Goal: Task Accomplishment & Management: Use online tool/utility

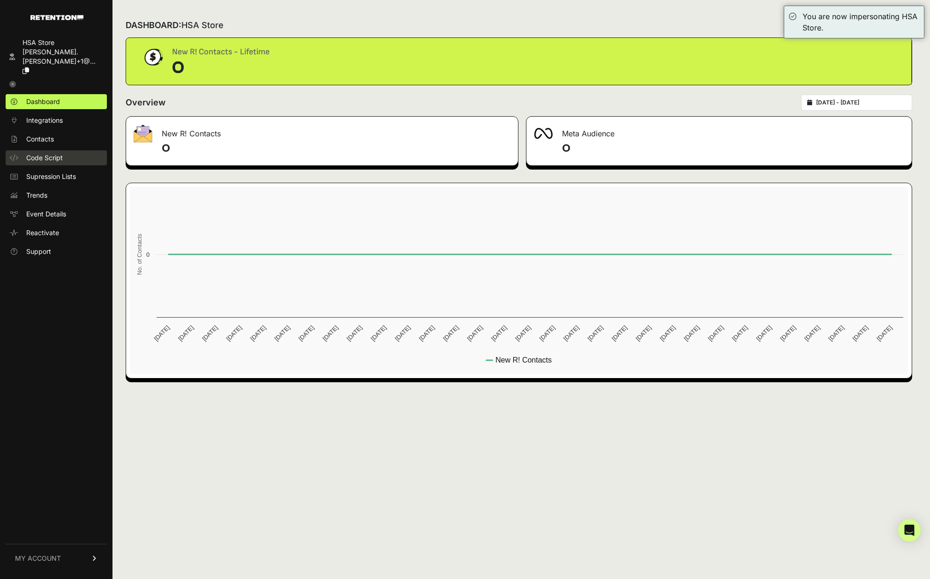
click at [46, 150] on link "Code Script" at bounding box center [56, 157] width 101 height 15
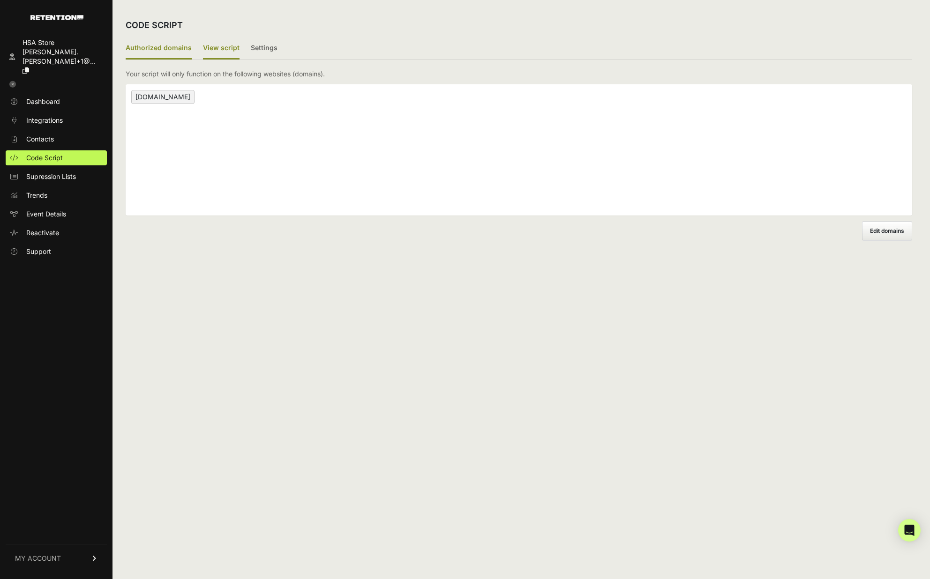
click at [223, 39] on label "View script" at bounding box center [221, 49] width 37 height 22
click at [0, 0] on input "View script" at bounding box center [0, 0] width 0 height 0
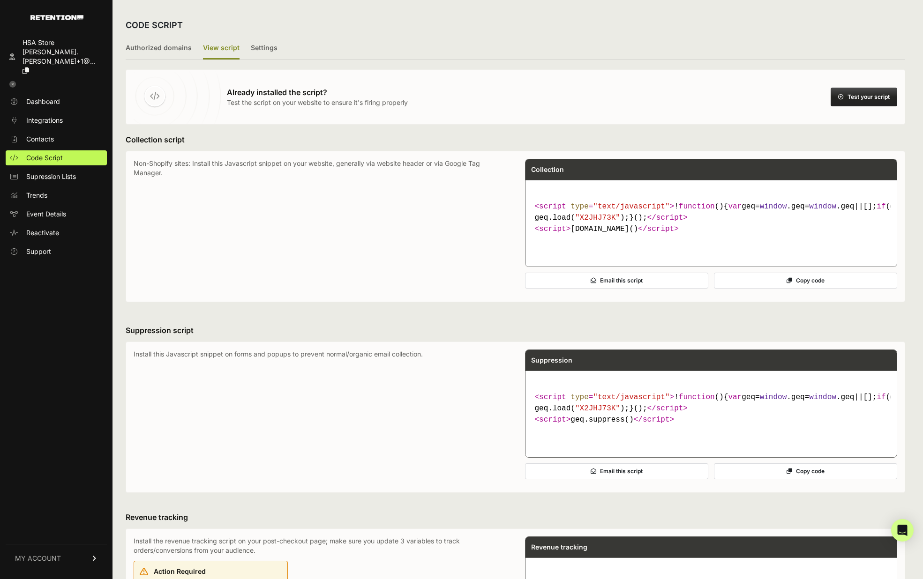
click at [791, 289] on button "Copy code" at bounding box center [805, 281] width 183 height 16
click at [816, 289] on button "Copy code" at bounding box center [805, 281] width 183 height 16
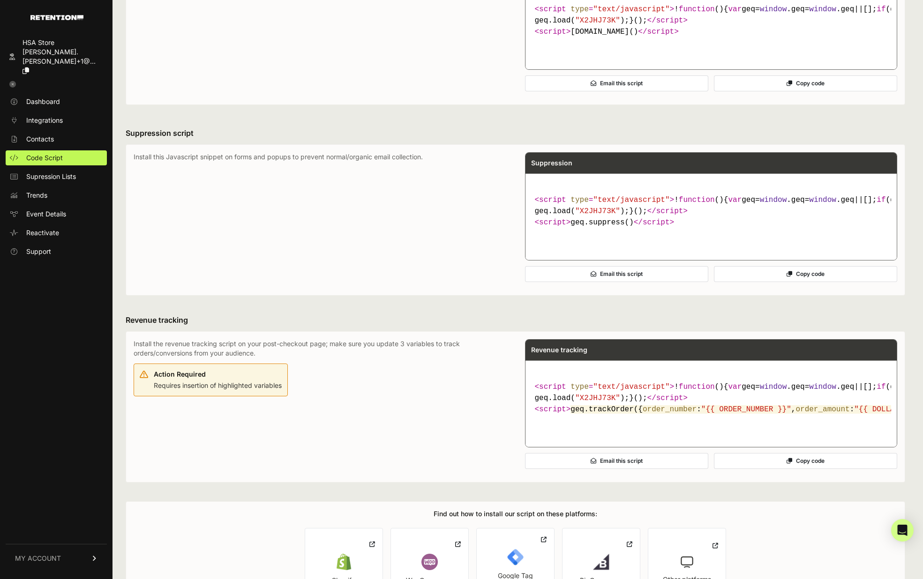
scroll to position [203, 0]
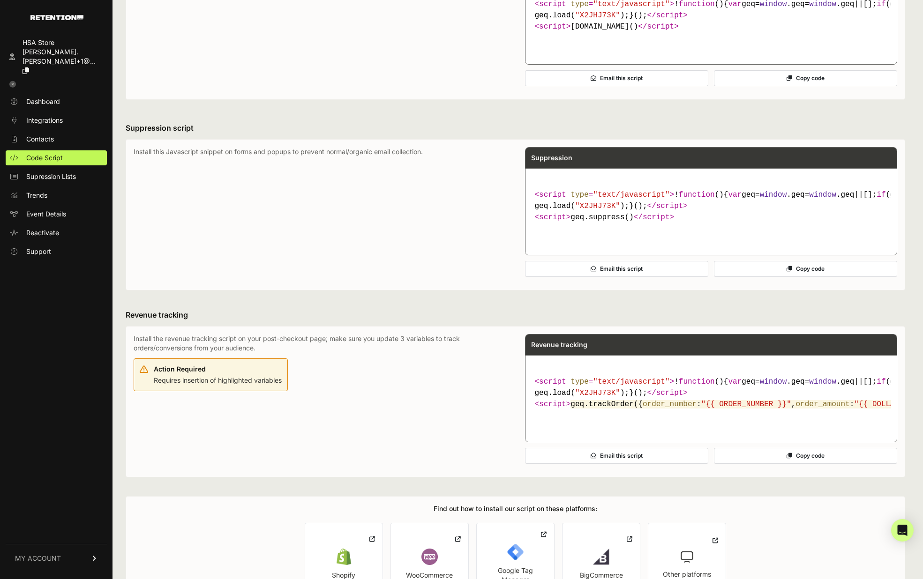
click at [834, 277] on button "Copy code" at bounding box center [805, 269] width 183 height 16
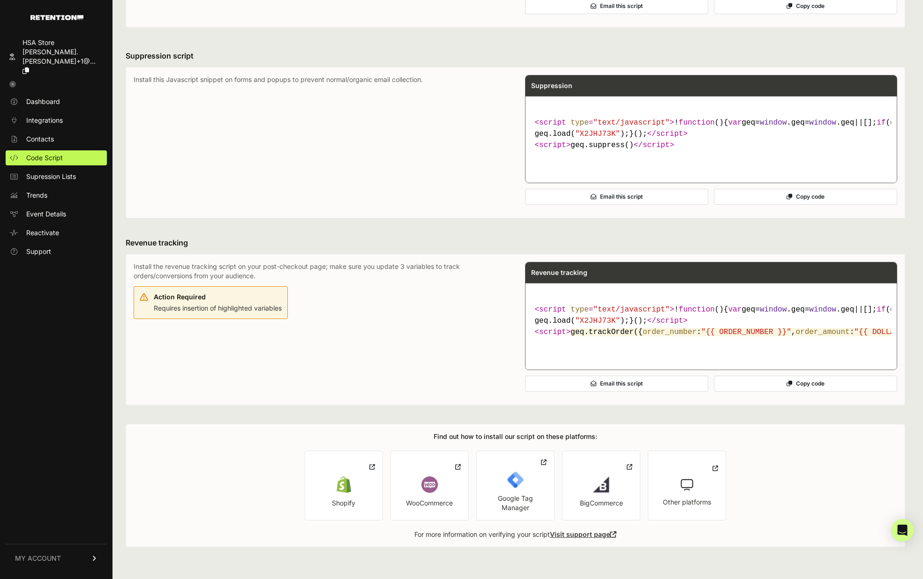
scroll to position [363, 0]
click at [780, 383] on button "Copy code" at bounding box center [805, 384] width 183 height 16
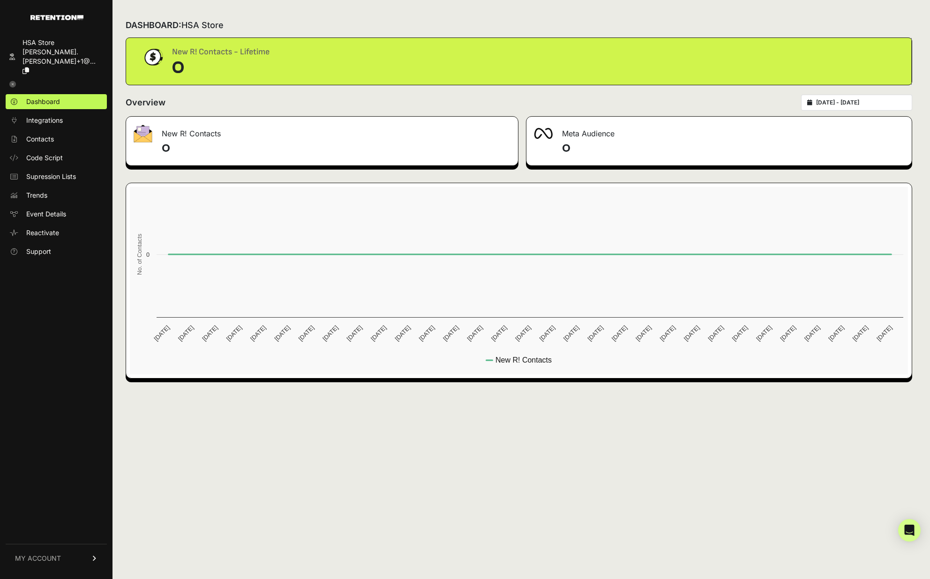
click at [15, 43] on link "HSA Store jennifer.orell+1@..." at bounding box center [56, 56] width 101 height 43
click at [101, 560] on link "MY ACCOUNT" at bounding box center [56, 558] width 101 height 29
click at [227, 439] on div "DASHBOARD: HSA Store New R! Contacts - Lifetime 0 Overview 2025-07-29 - 2025-08…" at bounding box center [519, 289] width 813 height 579
click at [59, 116] on span "Integrations" at bounding box center [44, 120] width 37 height 9
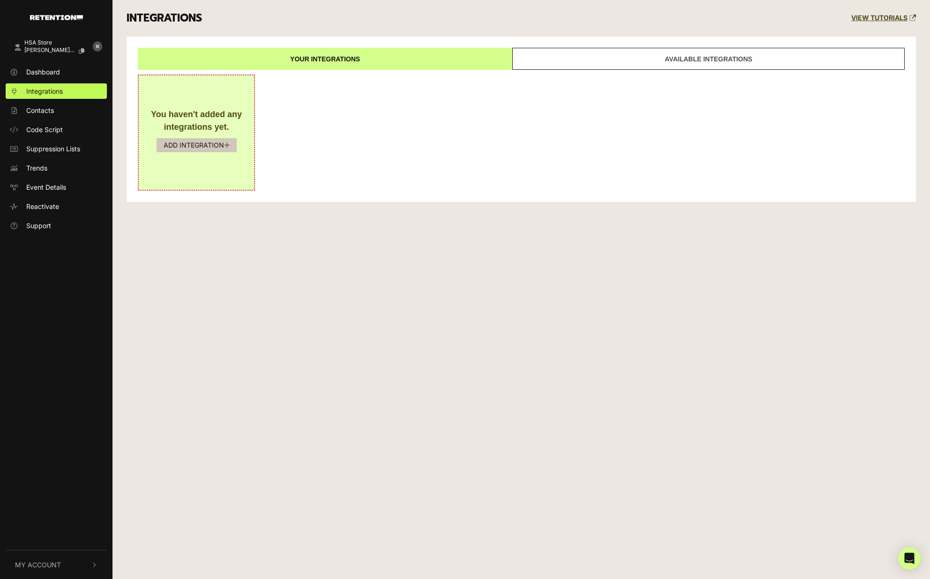
click at [199, 141] on button "ADD INTEGRATION" at bounding box center [197, 145] width 80 height 14
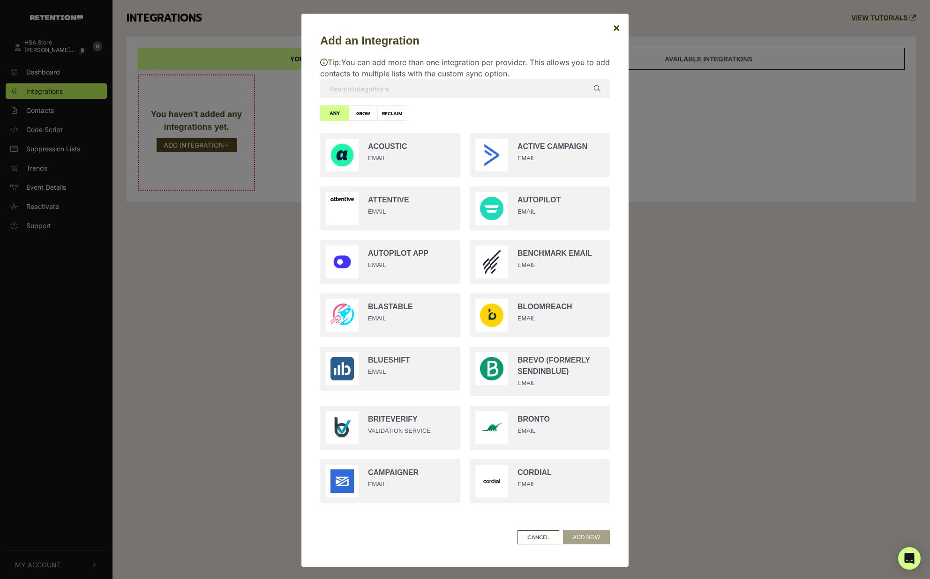
click at [403, 89] on input "text" at bounding box center [465, 88] width 290 height 19
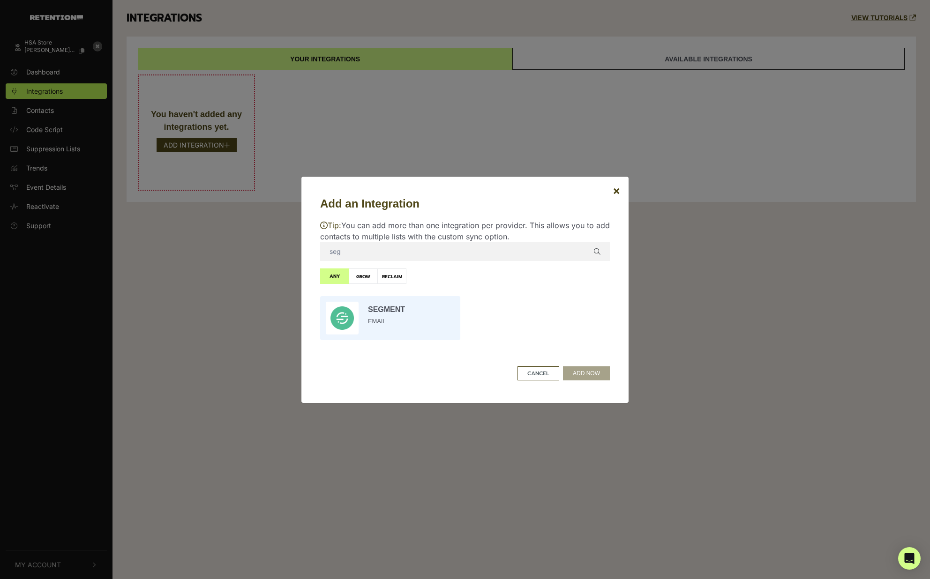
type input "seg"
click at [396, 313] on input "radio" at bounding box center [391, 318] width 150 height 53
radio input "true"
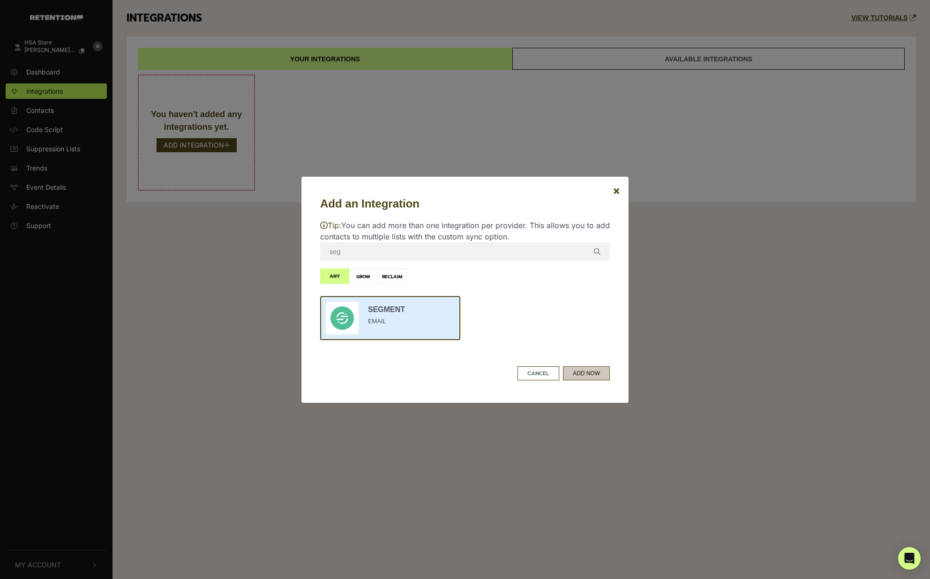
click at [590, 379] on button "ADD NOW" at bounding box center [586, 374] width 47 height 14
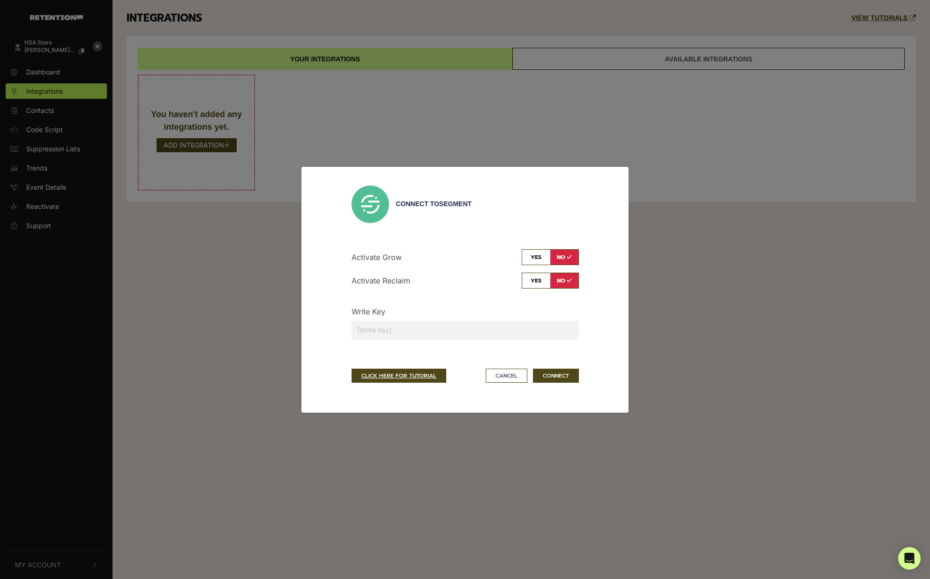
click at [531, 255] on input "checkbox" at bounding box center [550, 257] width 57 height 16
checkbox input "true"
click at [531, 278] on input "checkbox" at bounding box center [550, 281] width 57 height 16
checkbox input "true"
click at [396, 330] on input "text" at bounding box center [465, 330] width 227 height 19
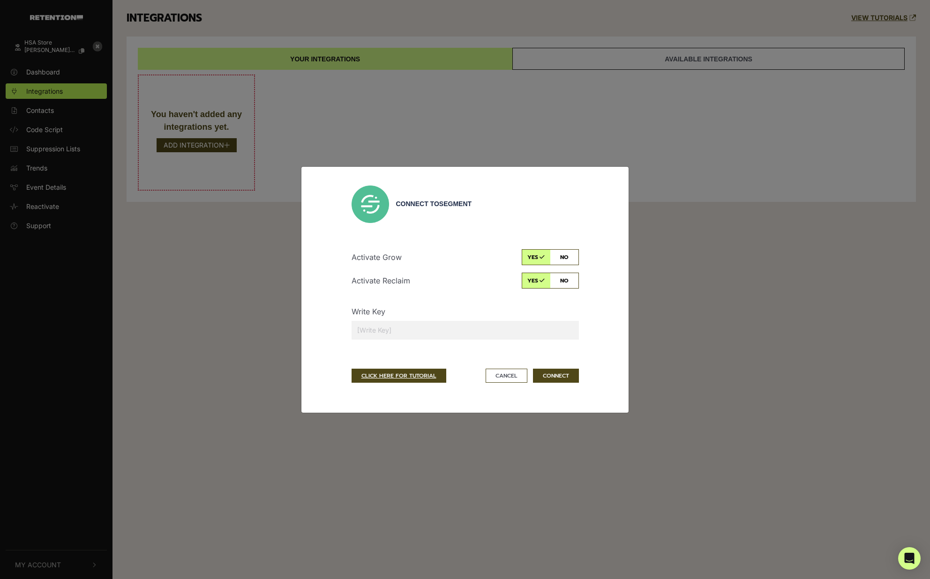
paste input "Providing a CSV file with MD5 Hash + Email Identifier (through FTP or directly …"
type input "Providing a CSV file with MD5 Hash + Email Identifier (through FTP or directly …"
paste input "Providing a CSV file with MD5 Hash + Email Identifier (through FTP or directly …"
type input "Providing a CSV file with MD5 Hash + Email Identifier (through FTP or directly …"
paste input "hdPQ326nEe7rxe9g9PZwNexM2NFeagMD"
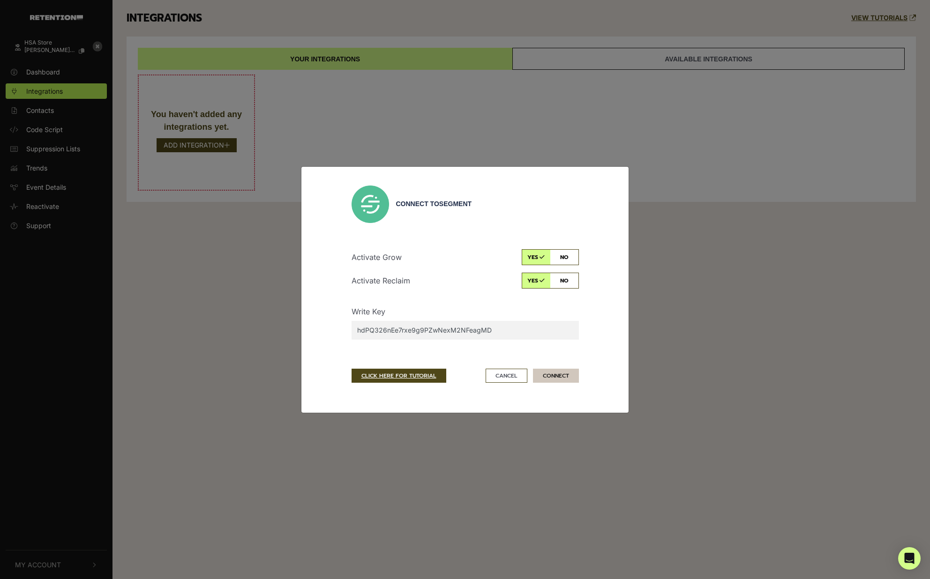
type input "hdPQ326nEe7rxe9g9PZwNexM2NFeagMD"
click at [556, 376] on button "CONNECT" at bounding box center [556, 376] width 46 height 14
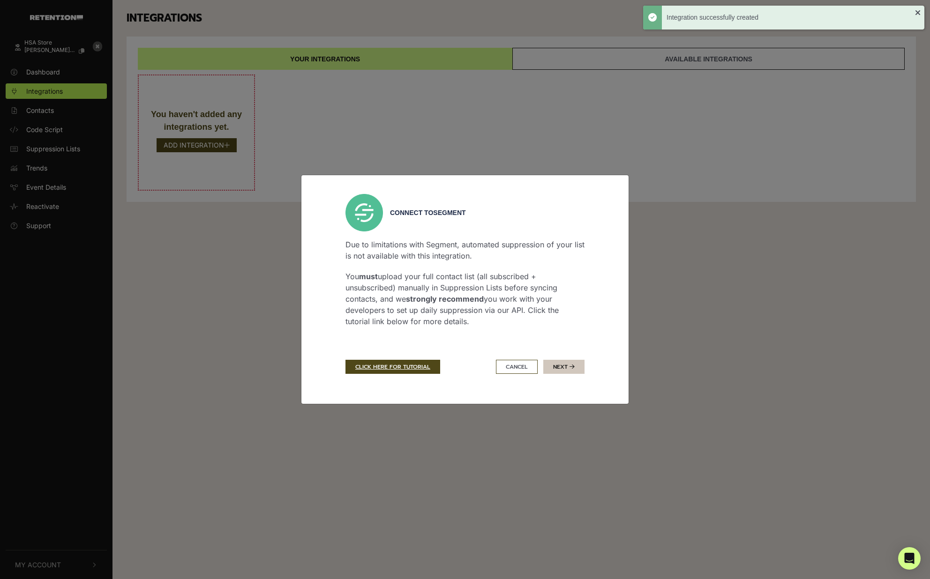
click at [559, 368] on button "Next" at bounding box center [563, 367] width 41 height 14
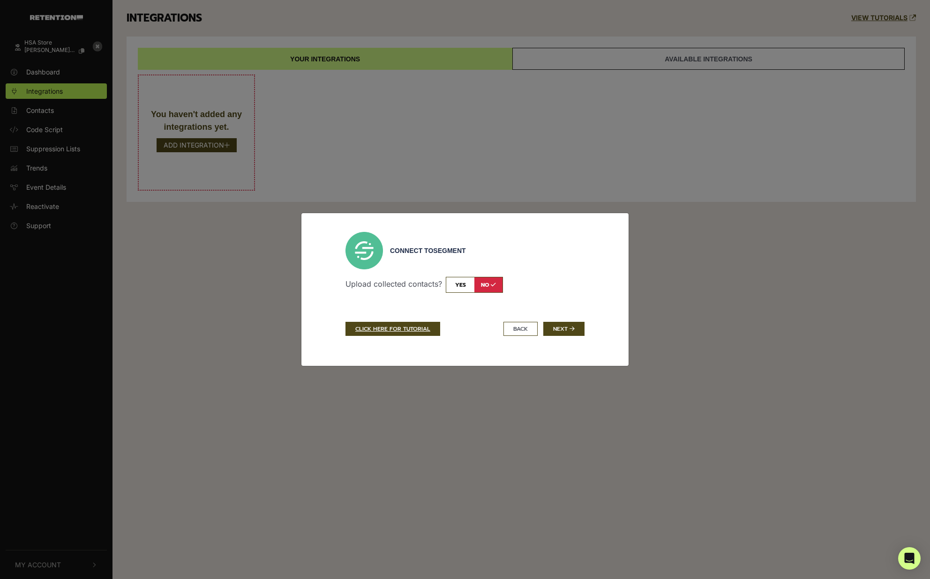
click at [462, 285] on input "checkbox" at bounding box center [474, 285] width 57 height 16
checkbox input "true"
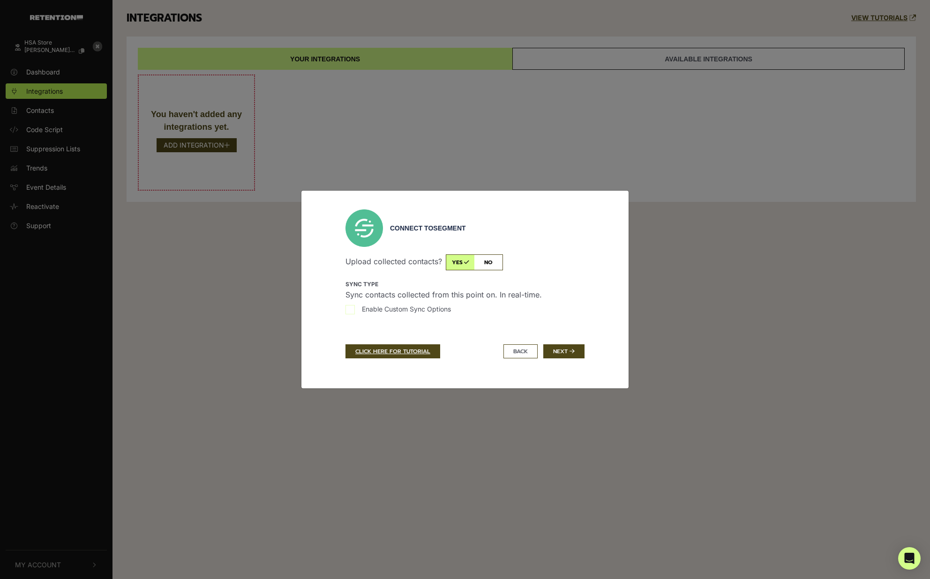
click at [414, 311] on span "Enable Custom Sync Options" at bounding box center [406, 309] width 89 height 10
click at [355, 311] on input "Enable Custom Sync Options" at bounding box center [350, 309] width 9 height 9
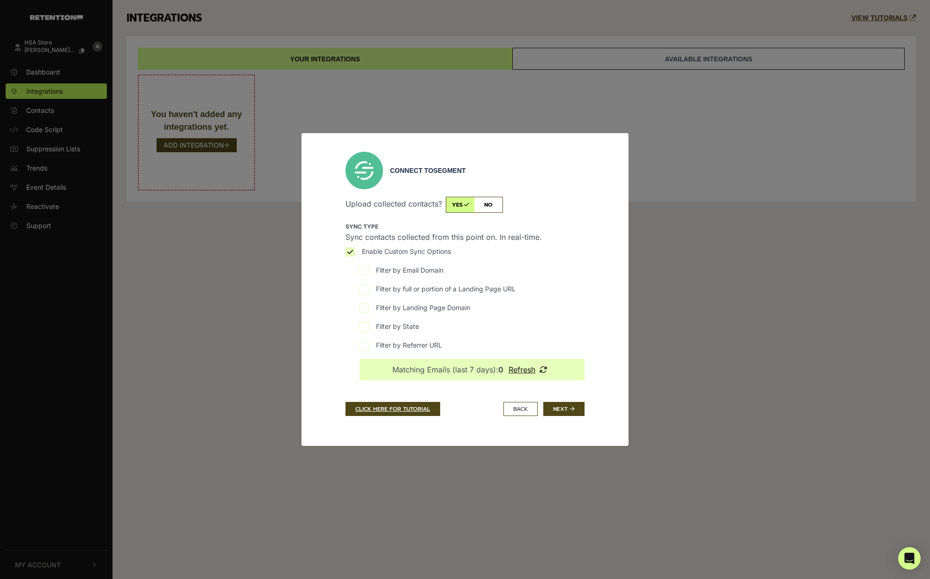
click at [349, 250] on input "Enable Custom Sync Options" at bounding box center [350, 252] width 9 height 9
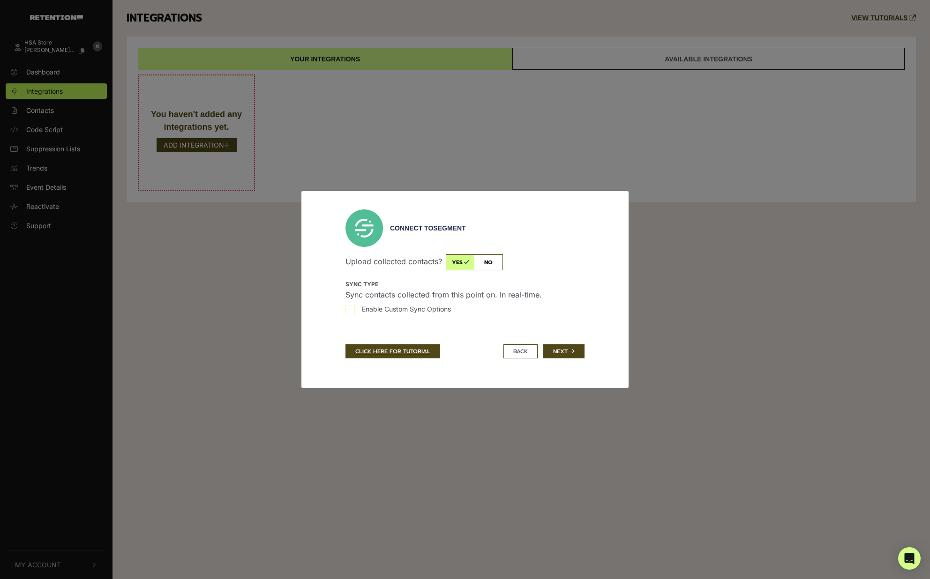
click at [350, 308] on input "Enable Custom Sync Options" at bounding box center [350, 309] width 9 height 9
checkbox input "true"
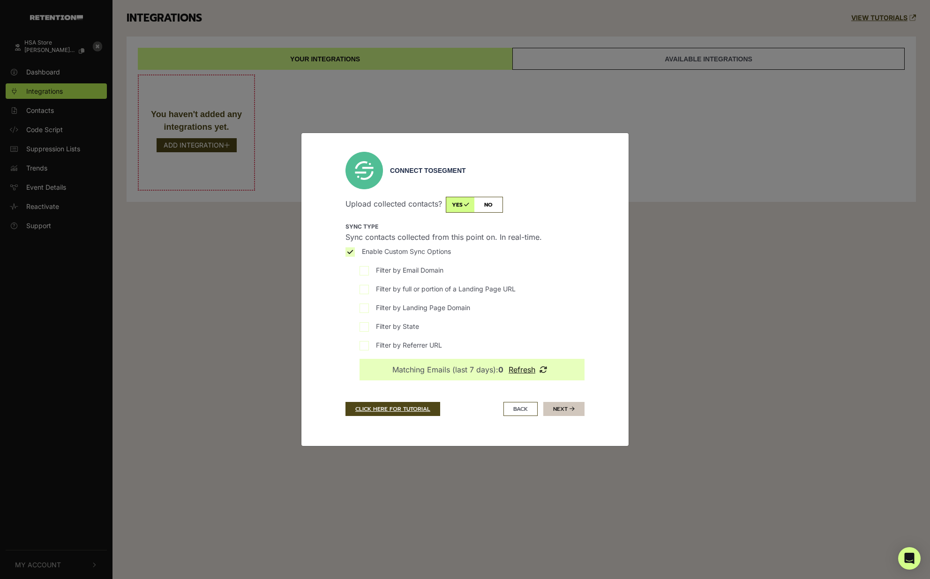
click at [555, 406] on button "Next" at bounding box center [563, 409] width 41 height 14
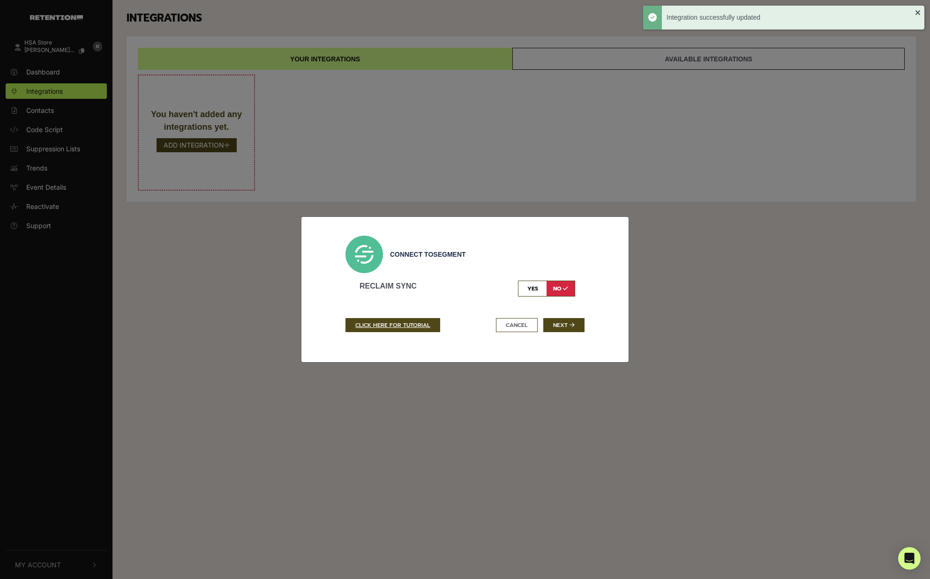
click at [530, 288] on input "checkbox" at bounding box center [546, 289] width 57 height 16
checkbox input "true"
click at [560, 325] on button "Next" at bounding box center [563, 325] width 41 height 14
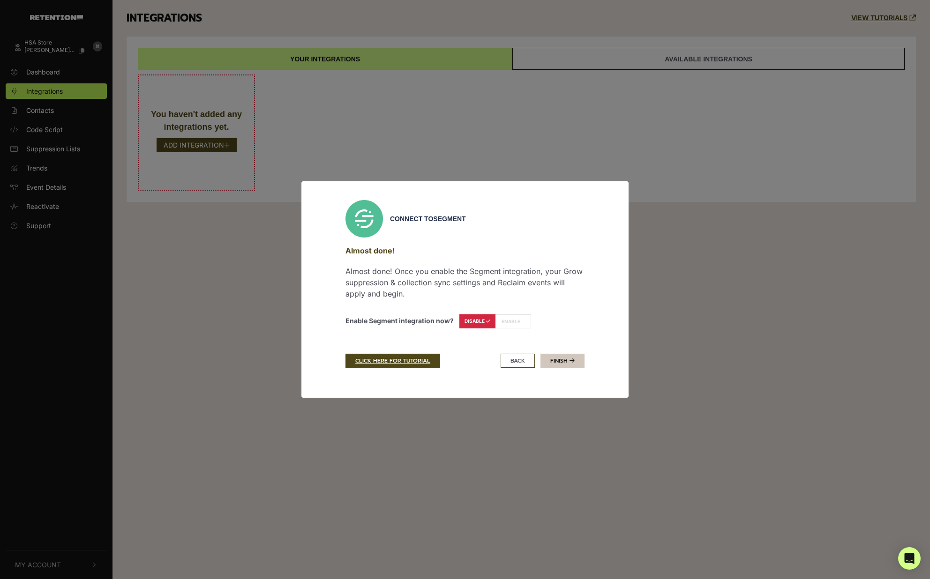
click at [558, 360] on link "Finish" at bounding box center [563, 361] width 44 height 14
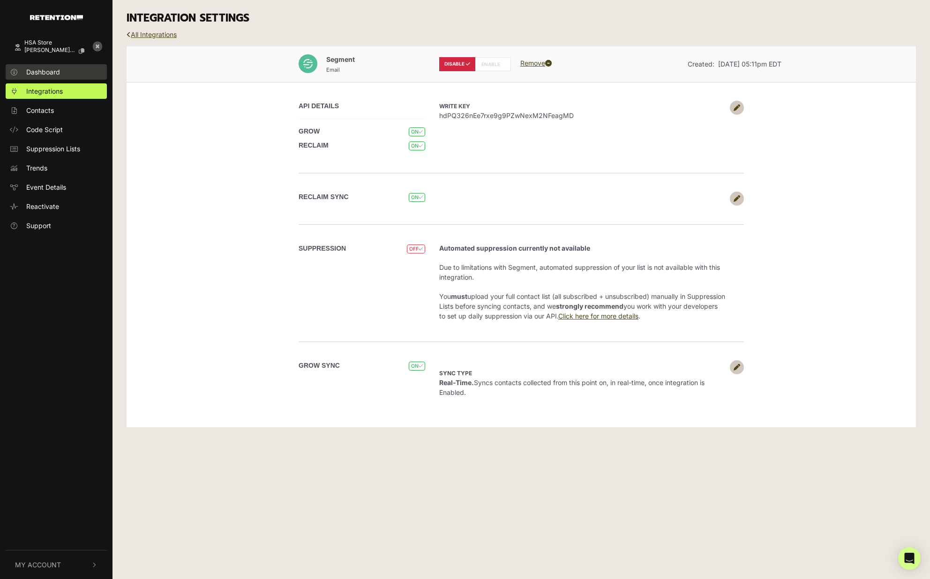
click at [22, 72] on link "Dashboard" at bounding box center [56, 71] width 101 height 15
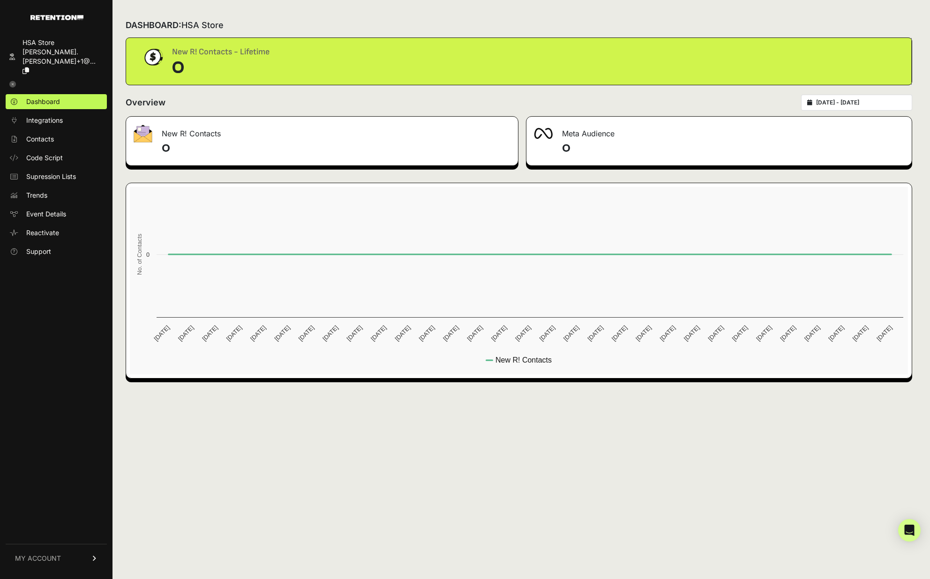
click at [98, 562] on link "MY ACCOUNT" at bounding box center [56, 558] width 101 height 29
click at [53, 475] on span "Account Details" at bounding box center [50, 471] width 48 height 9
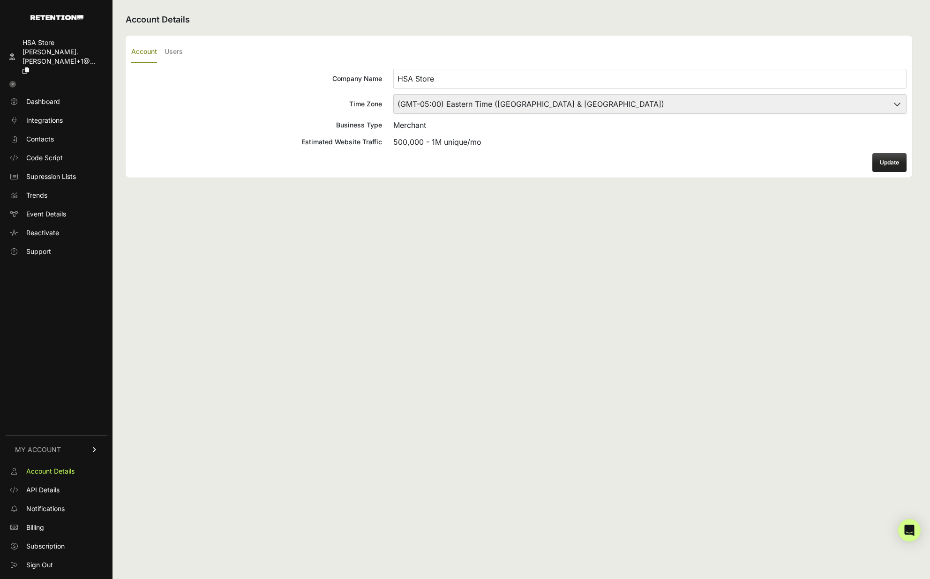
click at [10, 81] on icon at bounding box center [12, 84] width 7 height 7
